Goal: Task Accomplishment & Management: Complete application form

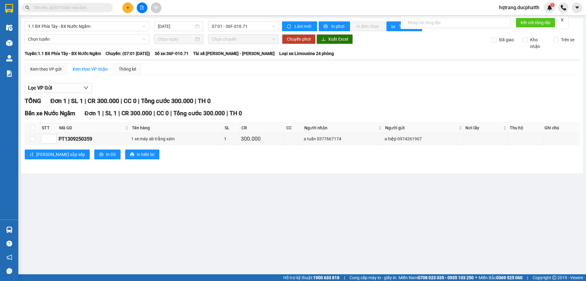
type input "1"
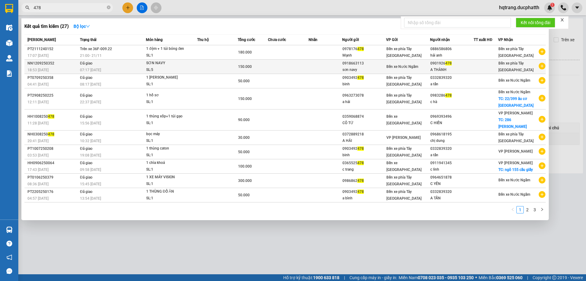
type input "478"
click at [204, 67] on td at bounding box center [217, 67] width 41 height 14
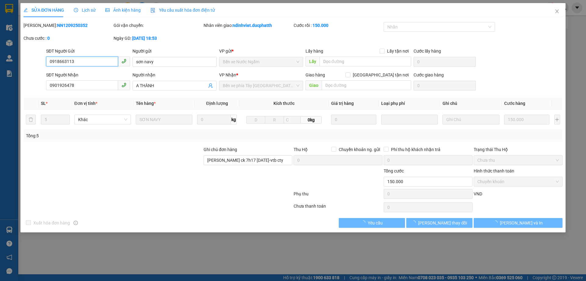
type input "0918663113"
type input "sơn navy"
type input "0901926478"
type input "A THÀNH"
type input "[PERSON_NAME] ck 7h17 [DATE]-vtb cty"
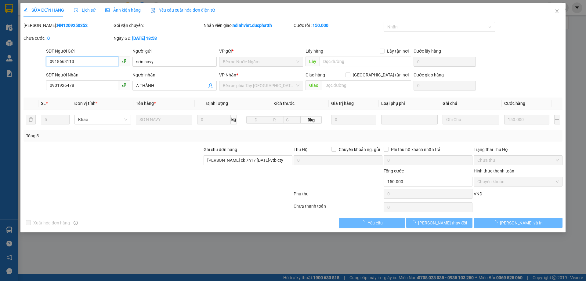
type input "150.000"
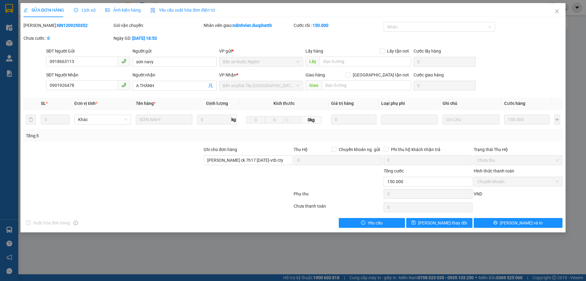
click at [522, 78] on div "SĐT Người Nhận 0901926478 Người nhận A THÀNH VP Nhận * Bến xe phía Tây [GEOGRAP…" at bounding box center [304, 81] width 519 height 21
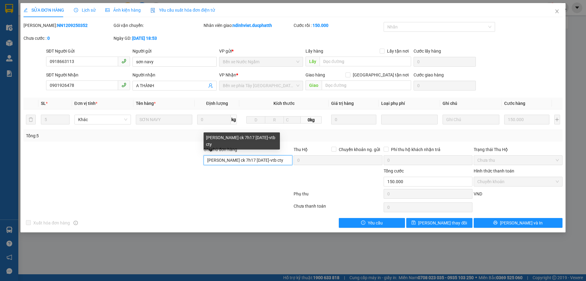
drag, startPoint x: 254, startPoint y: 159, endPoint x: 264, endPoint y: 159, distance: 9.8
click at [254, 159] on input "[PERSON_NAME] ck 7h17 [DATE]-vtb cty" at bounding box center [248, 160] width 89 height 10
click at [257, 161] on input "[PERSON_NAME] ck 7h17 [DATE]-vtb cty" at bounding box center [248, 160] width 89 height 10
type input "[PERSON_NAME] ck 7h17 [DATE]-vtb cty"
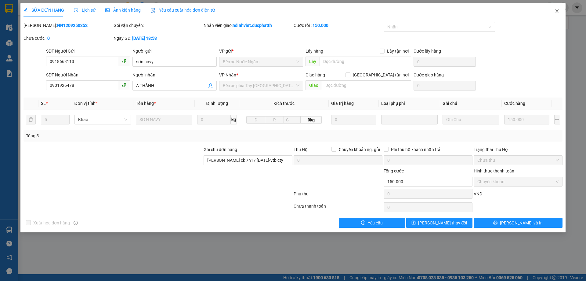
click at [559, 10] on icon "close" at bounding box center [557, 11] width 5 height 5
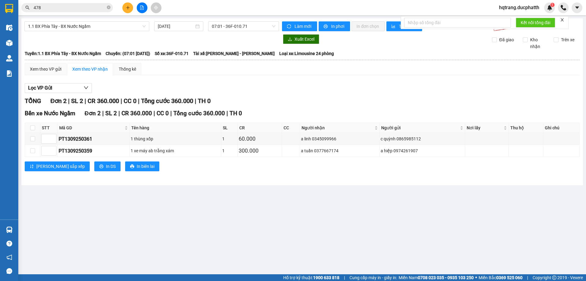
click at [80, 6] on input "478" at bounding box center [70, 7] width 72 height 7
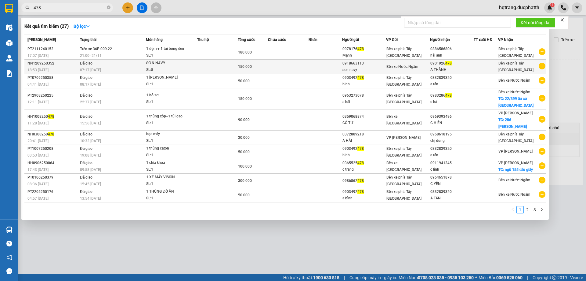
click at [196, 69] on span "SƠN NAVY SL: 5" at bounding box center [171, 66] width 51 height 13
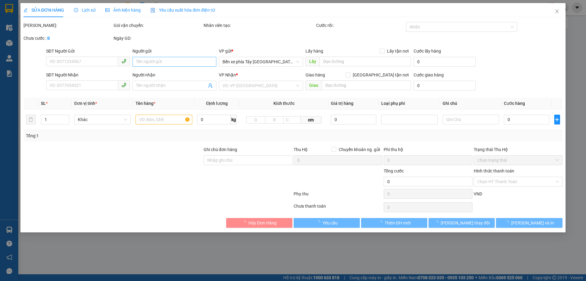
type input "0918663113"
type input "sơn navy"
type input "0901926478"
type input "A THÀNH"
type input "[PERSON_NAME] ck 7h17 [DATE]-vtb cty"
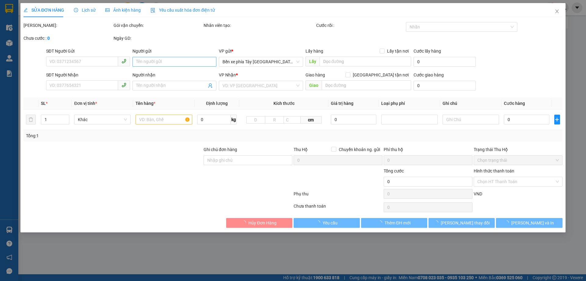
type input "150.000"
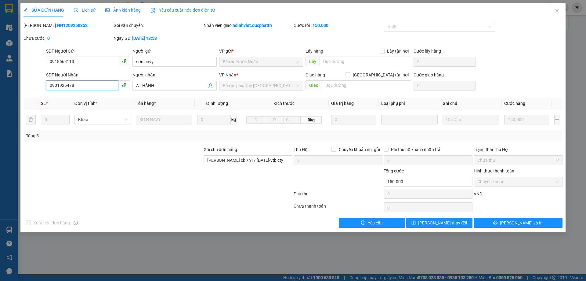
click at [82, 86] on input "0901926478" at bounding box center [82, 85] width 72 height 10
click at [560, 12] on icon "close" at bounding box center [557, 11] width 5 height 5
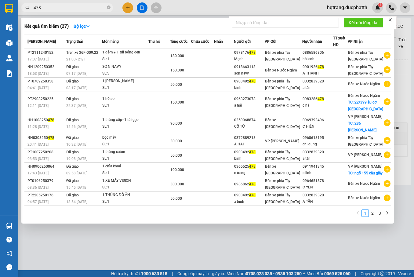
click at [59, 6] on input "478" at bounding box center [70, 7] width 72 height 7
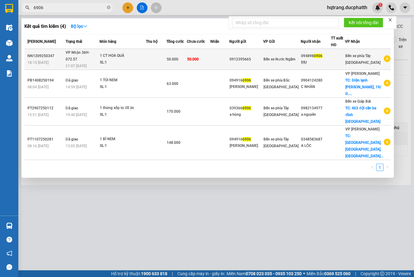
type input "6906"
click at [146, 56] on div "1 CT HOA QUẢ" at bounding box center [123, 56] width 46 height 7
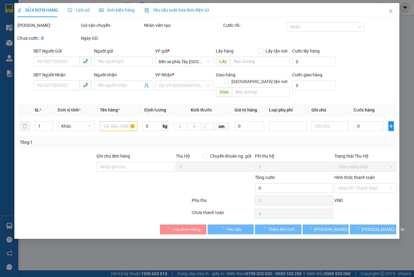
type input "0912395665"
type input "0948986906"
type input "DỊU"
type input "NNTT"
type input "50.000"
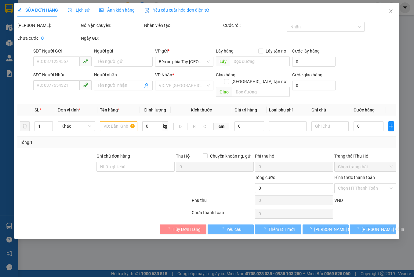
type input "50.000"
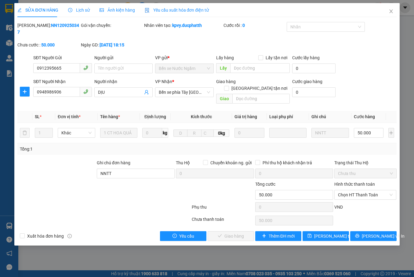
click at [76, 12] on span "Lịch sử" at bounding box center [79, 10] width 22 height 5
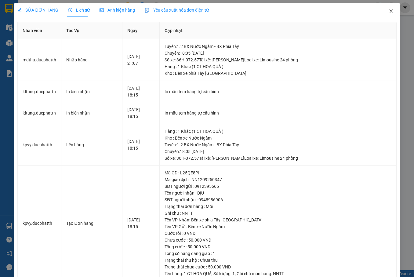
click at [389, 11] on icon "close" at bounding box center [390, 11] width 3 height 4
